Goal: Information Seeking & Learning: Learn about a topic

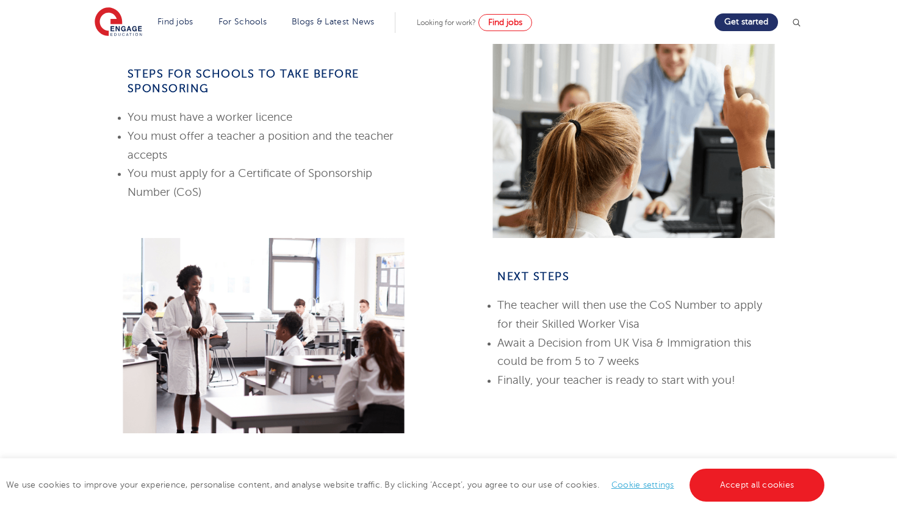
scroll to position [493, 0]
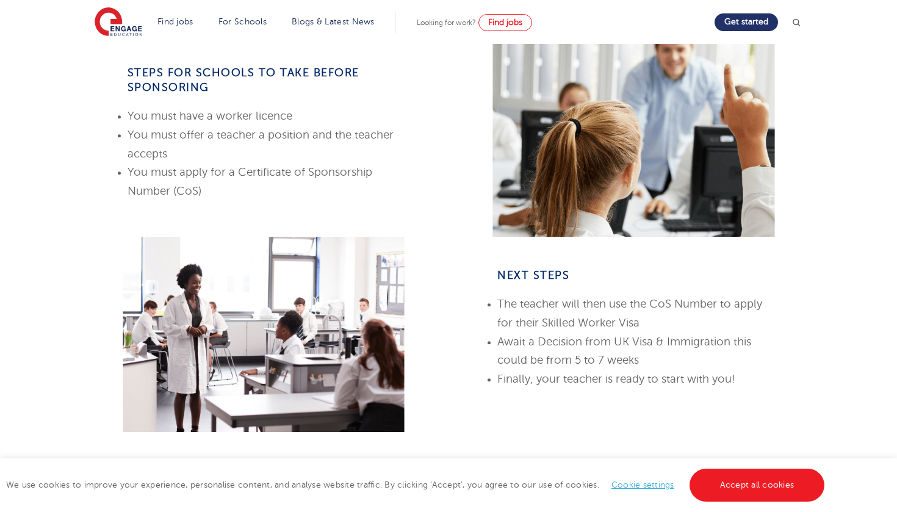
drag, startPoint x: 259, startPoint y: 193, endPoint x: 249, endPoint y: 189, distance: 10.7
click at [249, 189] on li "You must apply for a Certificate of Sponsorship Number (CoS)" at bounding box center [263, 181] width 272 height 37
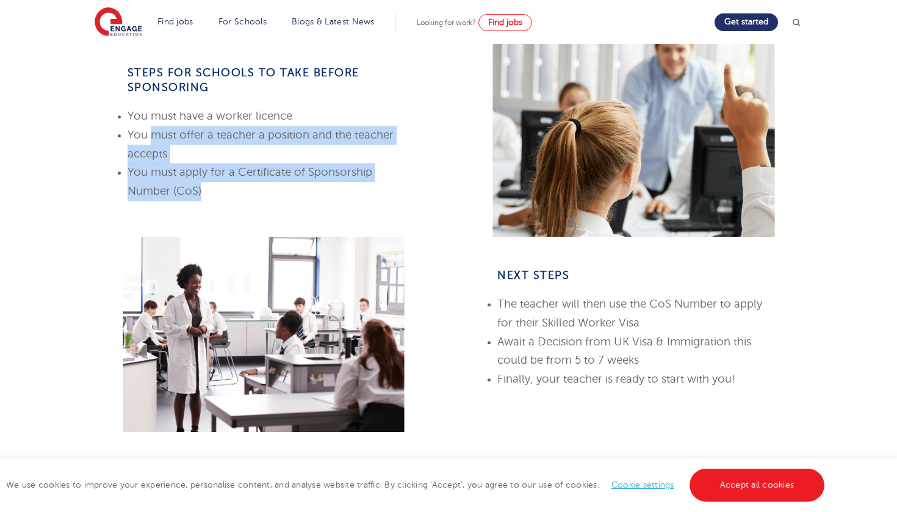
drag, startPoint x: 245, startPoint y: 199, endPoint x: 179, endPoint y: 146, distance: 84.6
click at [179, 146] on ul "You must have a worker licence You must offer a teacher a position and the teac…" at bounding box center [263, 153] width 272 height 93
click at [170, 149] on li "You must offer a teacher a position and the teacher accepts" at bounding box center [263, 144] width 272 height 37
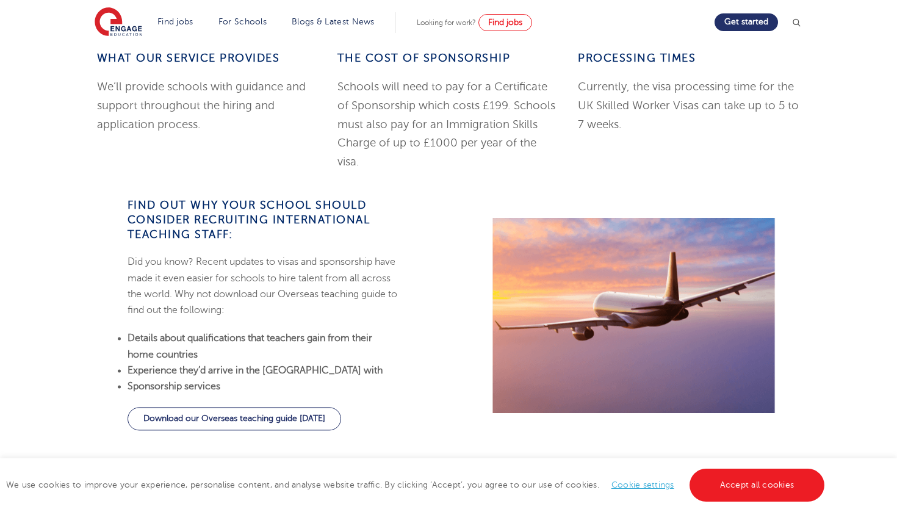
scroll to position [1016, 0]
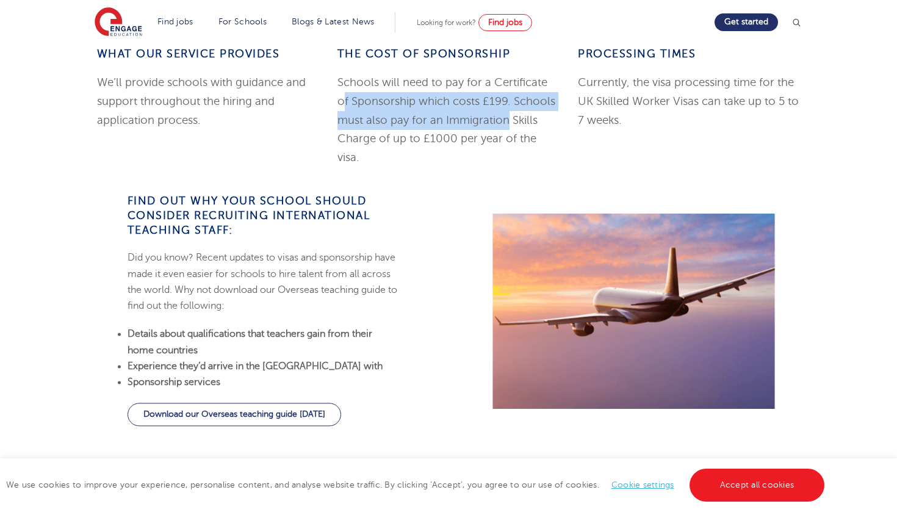
drag, startPoint x: 345, startPoint y: 109, endPoint x: 506, endPoint y: 127, distance: 162.1
click at [506, 127] on p "Schools will need to pay for a Certificate of Sponsorship which costs £199. Sch…" at bounding box center [448, 119] width 222 height 93
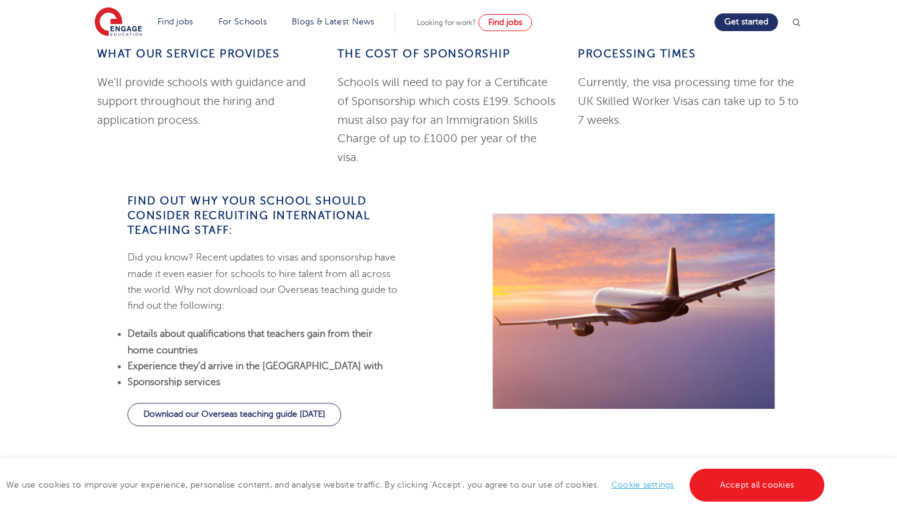
click at [497, 149] on span "Schools will need to pay for a Certificate of Sponsorship which costs £199. Sch…" at bounding box center [446, 119] width 218 height 87
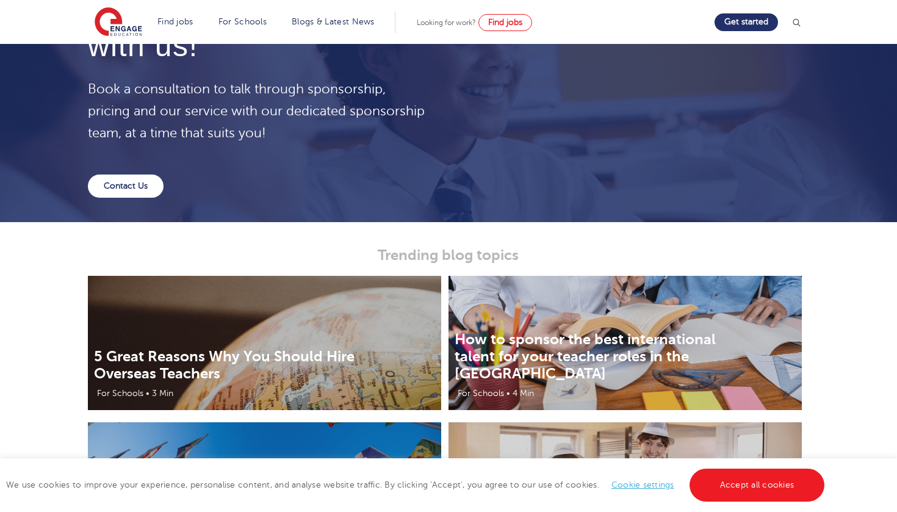
scroll to position [1906, 0]
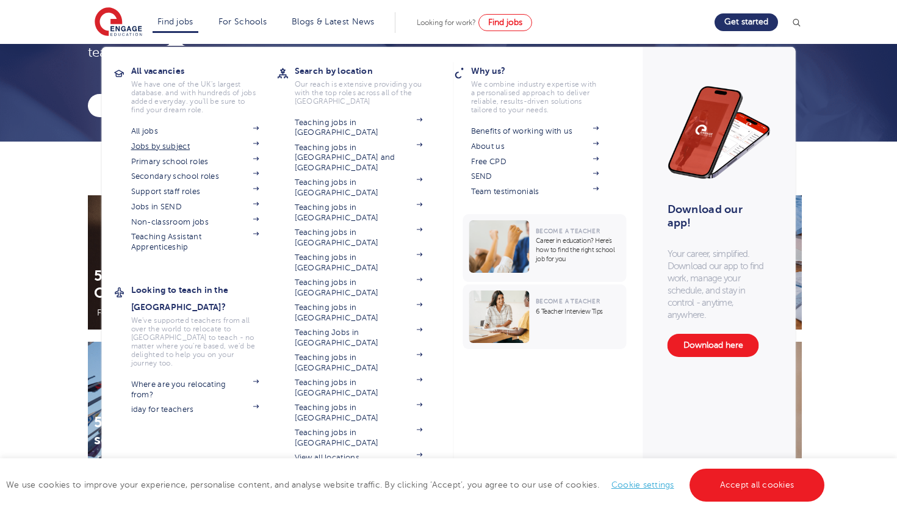
click at [256, 142] on img at bounding box center [256, 144] width 6 height 4
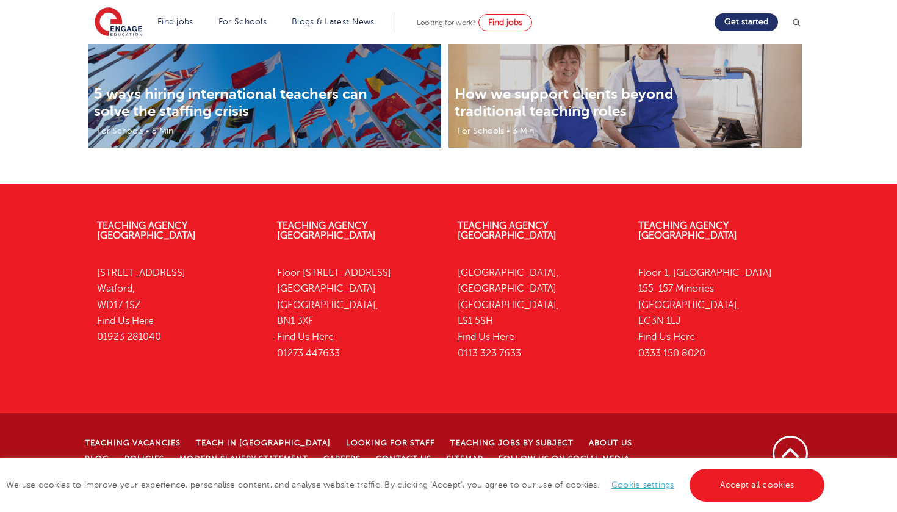
scroll to position [2259, 0]
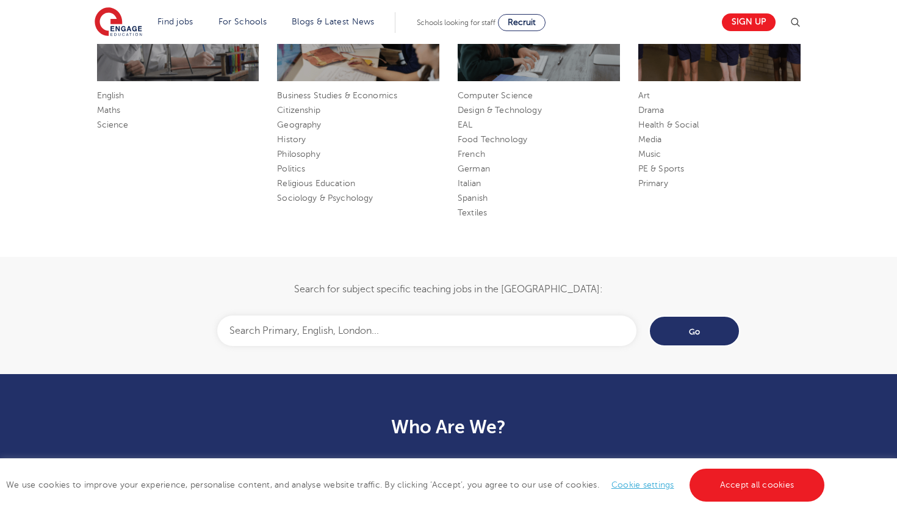
scroll to position [787, 0]
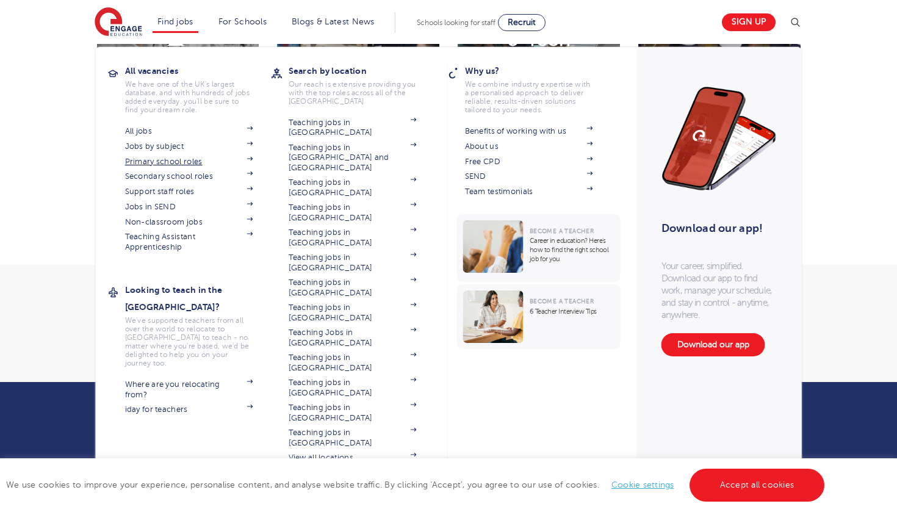
click at [248, 157] on img at bounding box center [250, 159] width 6 height 4
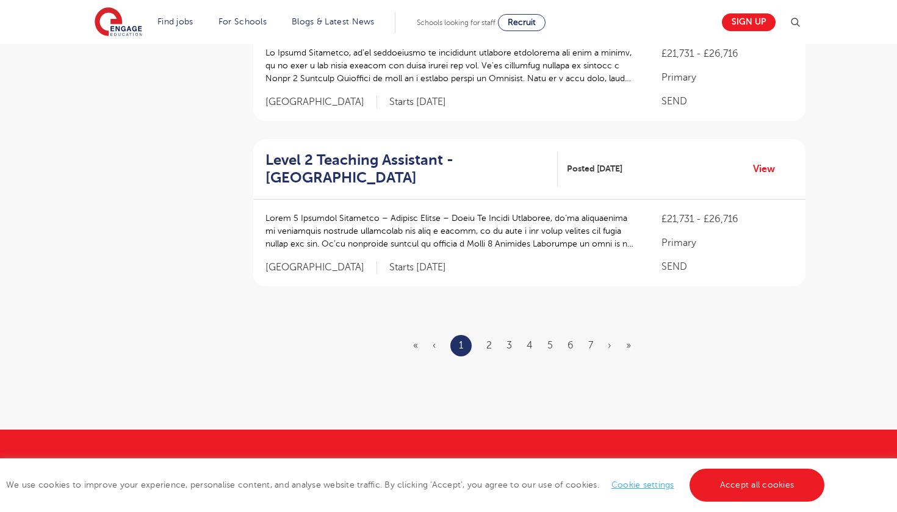
scroll to position [1459, 0]
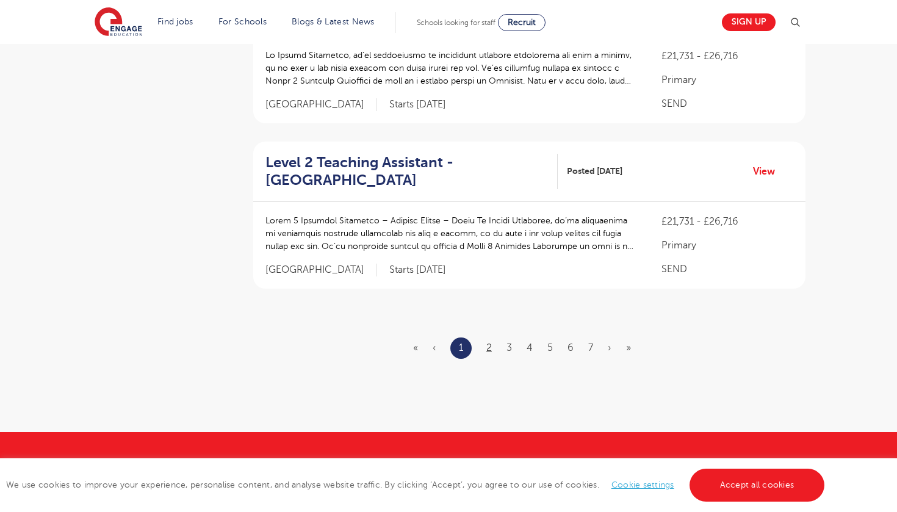
click at [490, 342] on link "2" at bounding box center [488, 347] width 5 height 11
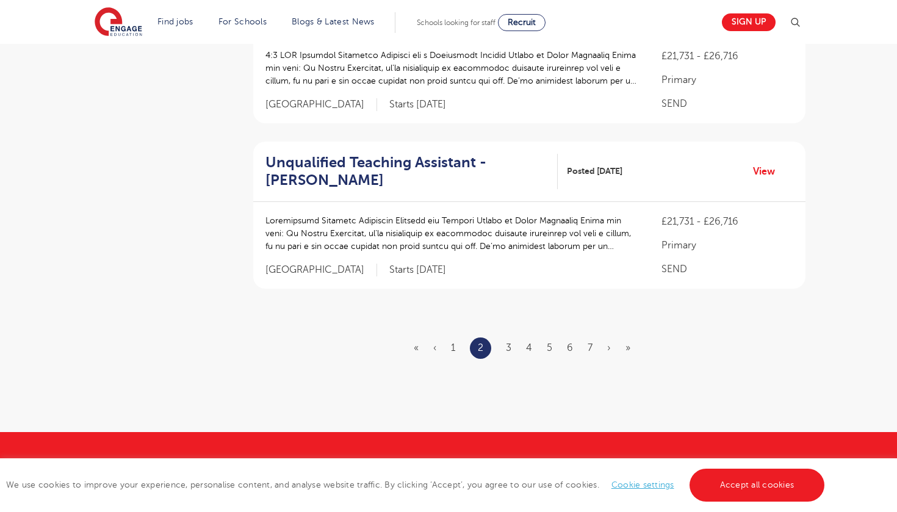
scroll to position [0, 0]
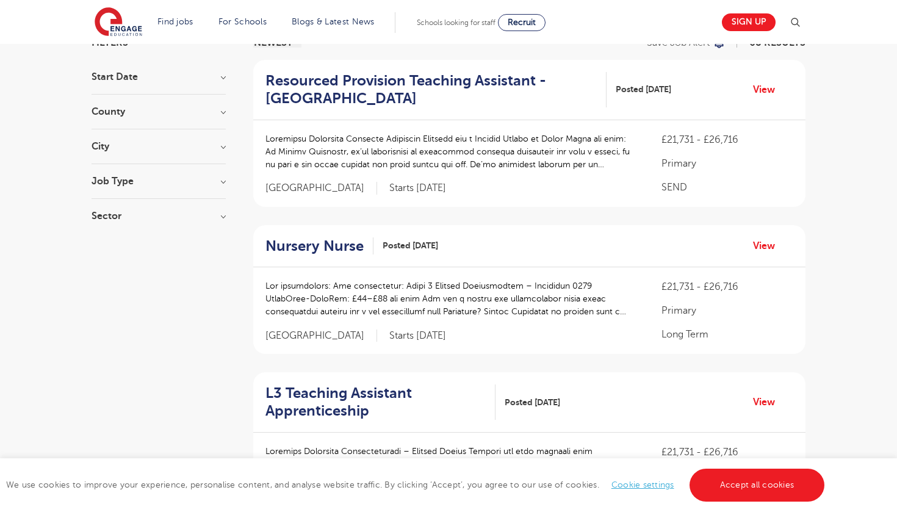
scroll to position [107, 0]
click at [339, 243] on h2 "Nursery Nurse" at bounding box center [314, 246] width 98 height 18
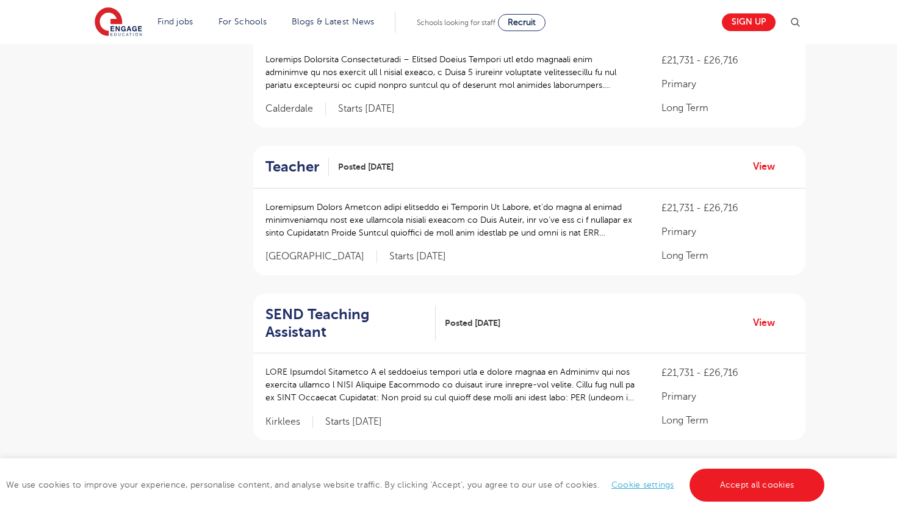
scroll to position [503, 0]
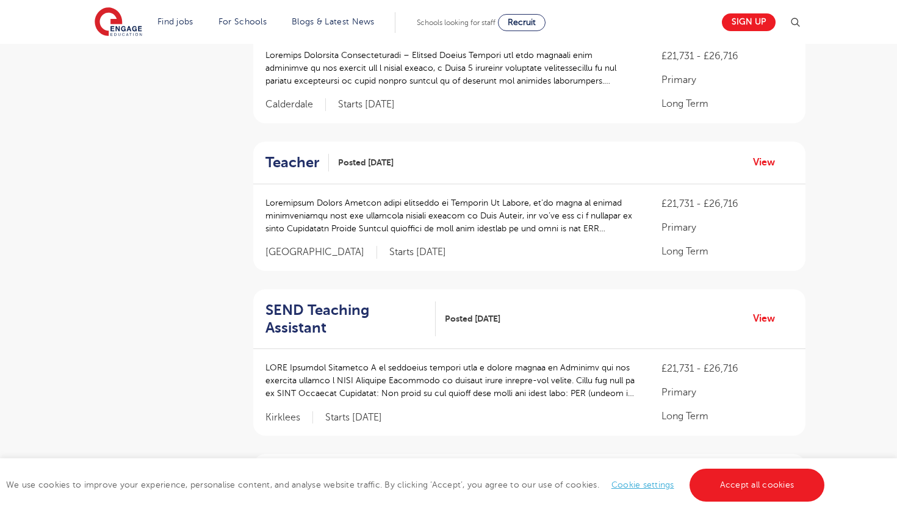
click at [344, 200] on p at bounding box center [450, 215] width 371 height 38
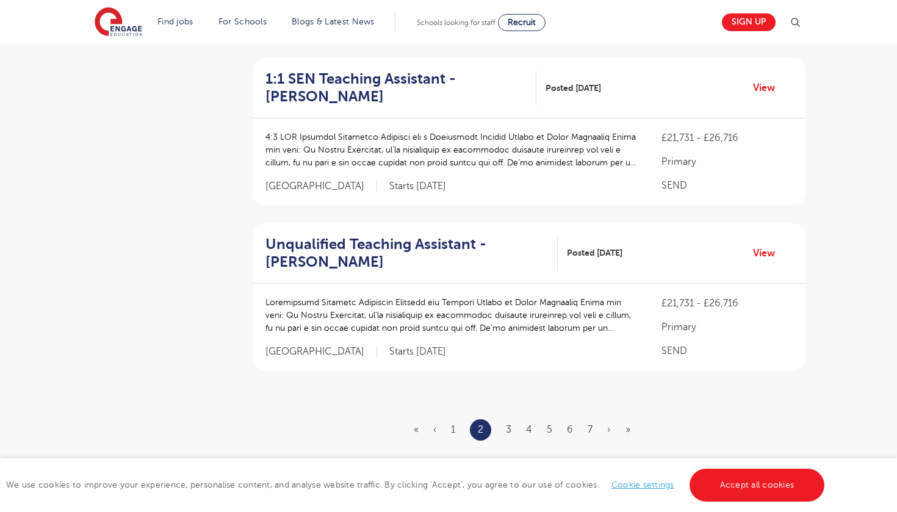
scroll to position [1387, 0]
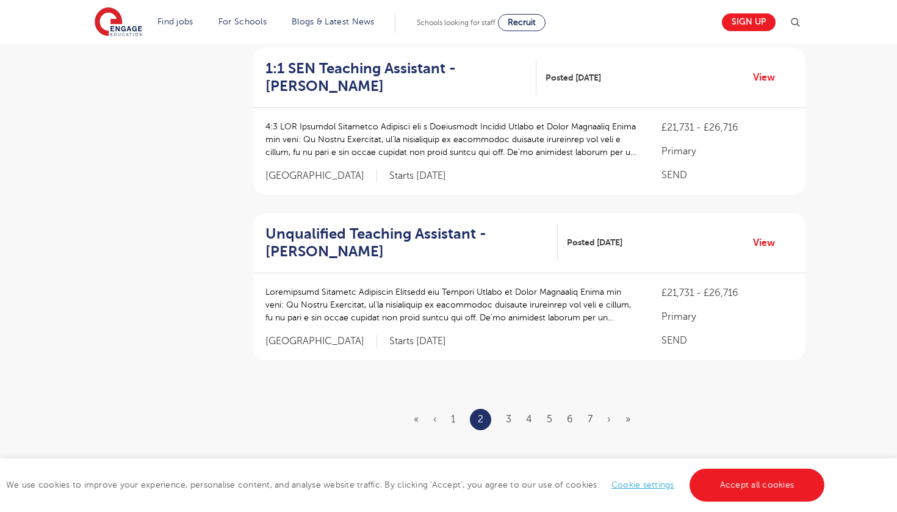
click at [505, 409] on ul "« ‹ 1 2 3 4 5 6 7 › »" at bounding box center [529, 419] width 231 height 21
click at [509, 414] on link "3" at bounding box center [508, 419] width 5 height 11
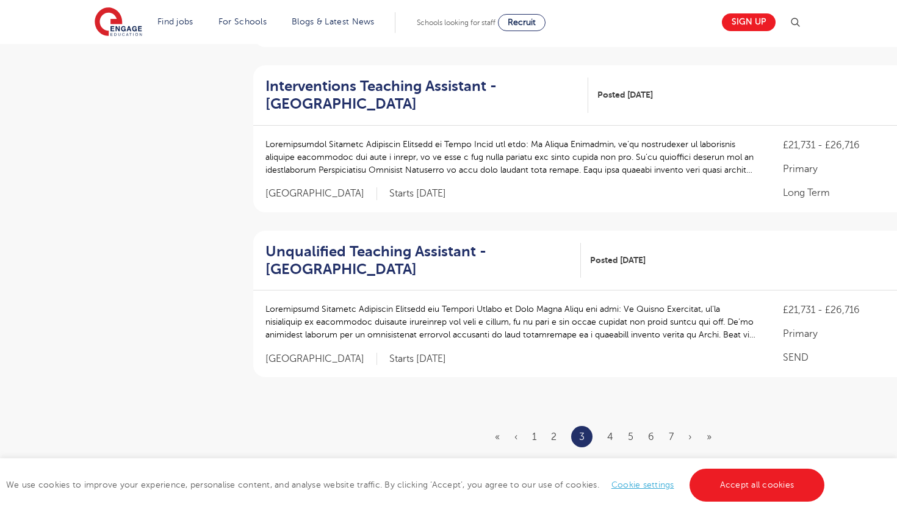
scroll to position [0, 0]
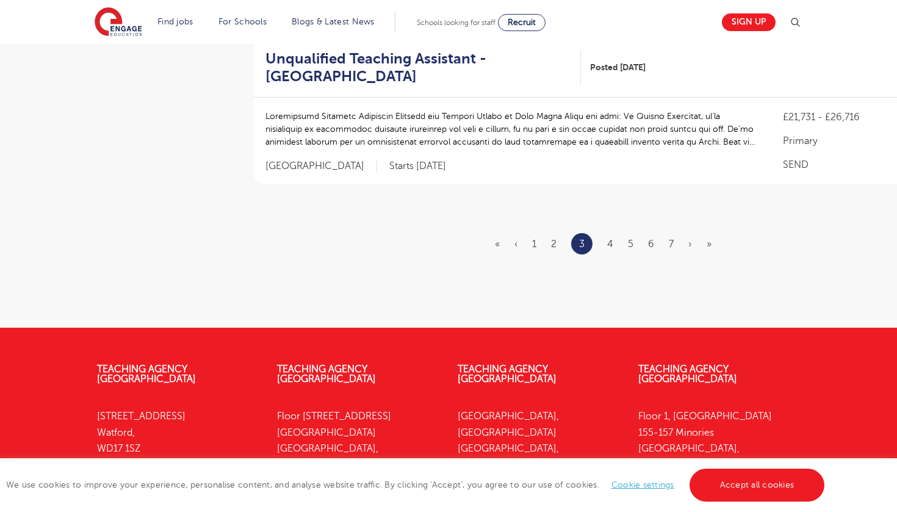
scroll to position [1579, 0]
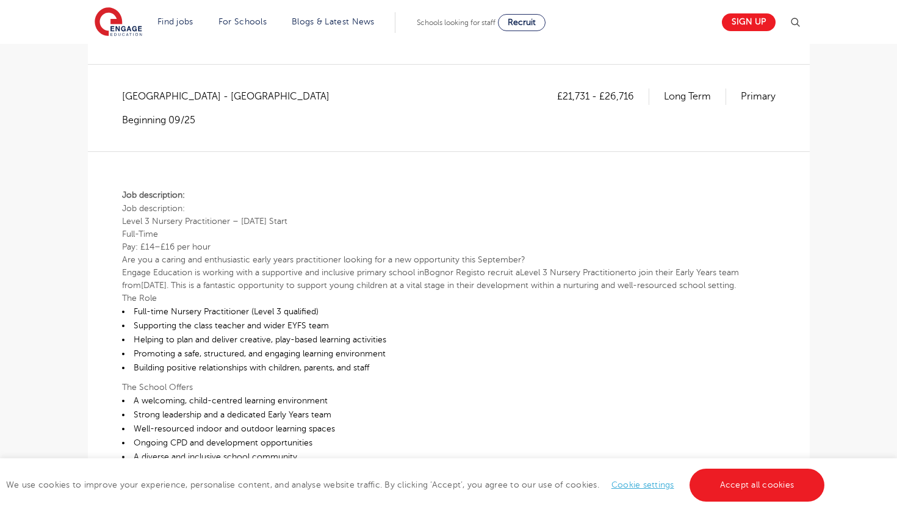
scroll to position [204, 0]
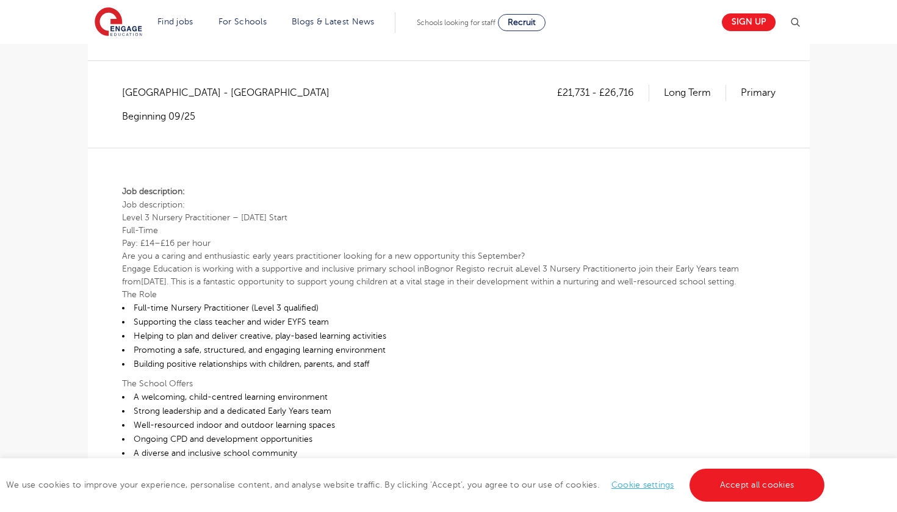
click at [287, 216] on b "Level 3 Nursery Practitioner – September 2025 Start" at bounding box center [204, 217] width 165 height 9
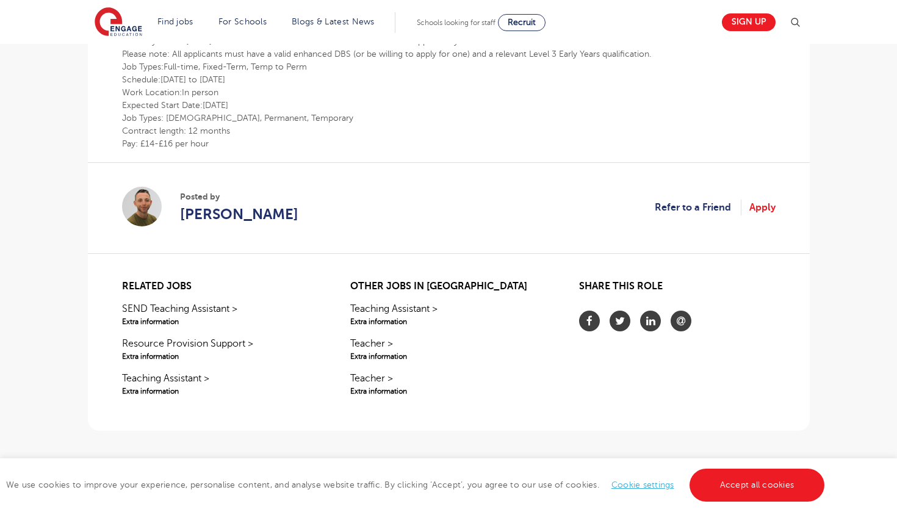
scroll to position [827, 0]
